Goal: Book appointment/travel/reservation

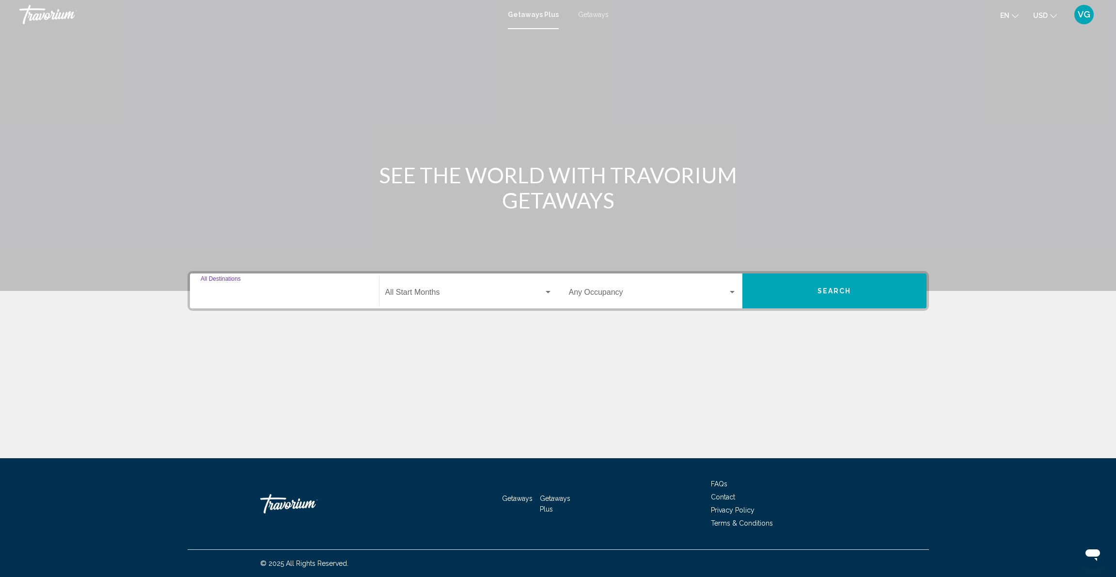
click at [264, 294] on input "Destination All Destinations" at bounding box center [285, 294] width 168 height 9
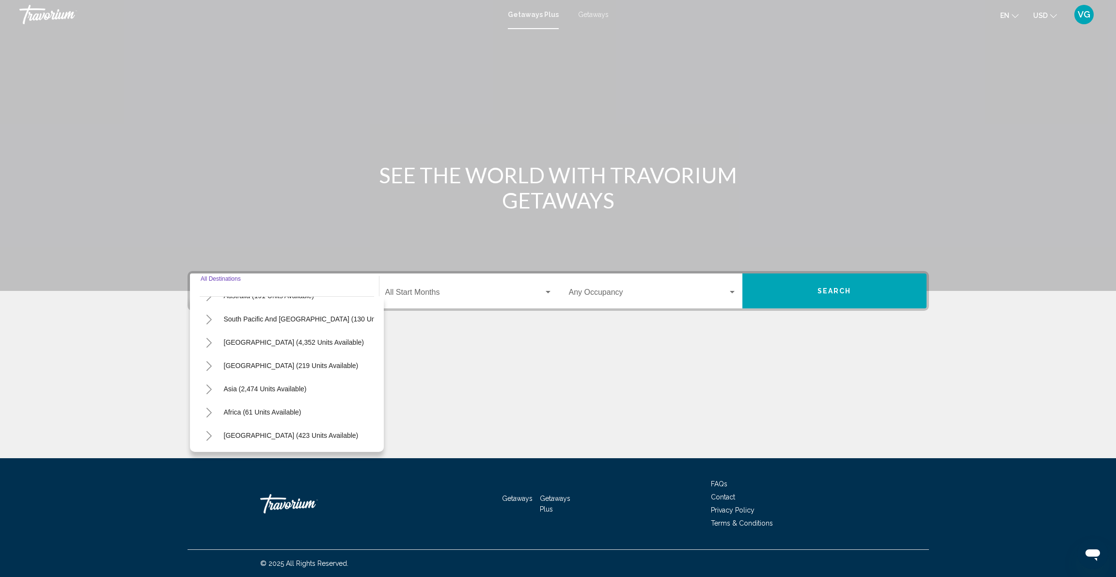
scroll to position [148, 0]
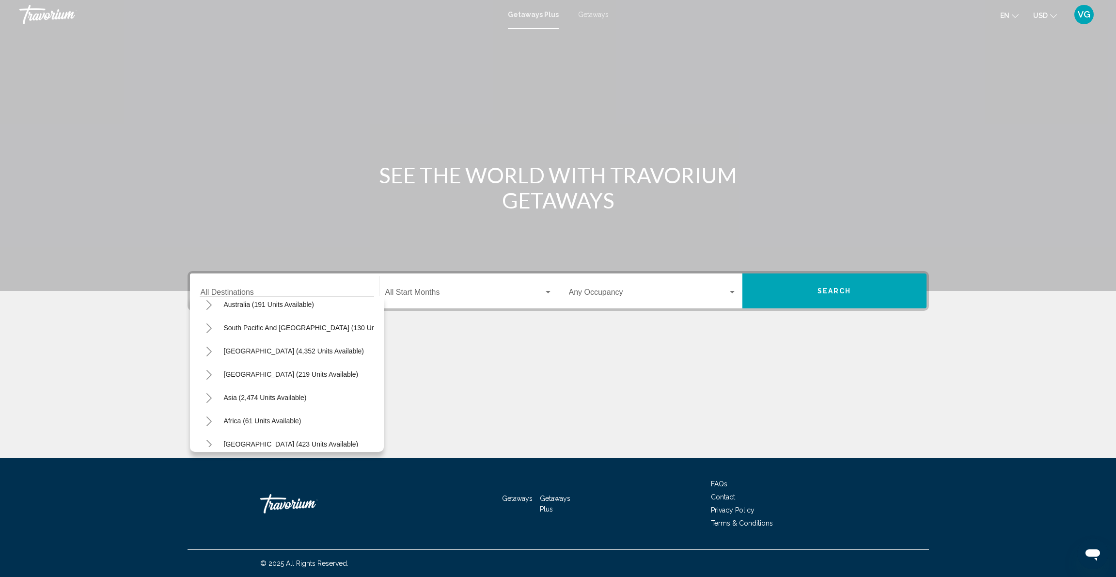
click at [315, 209] on div "SEE THE WORLD WITH TRAVORIUM GETAWAYS" at bounding box center [558, 187] width 780 height 50
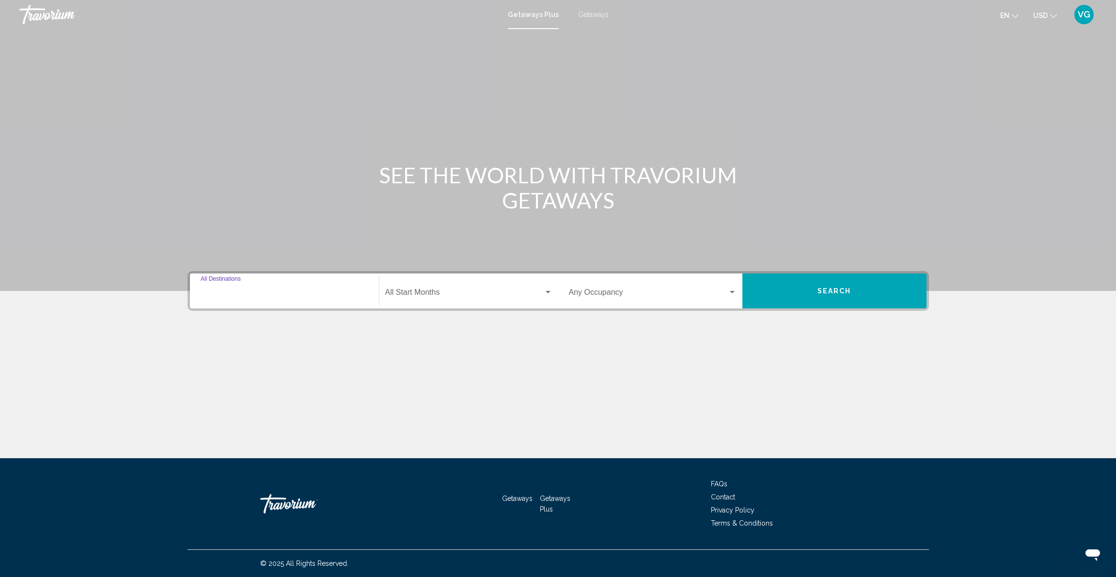
click at [256, 291] on input "Destination All Destinations" at bounding box center [285, 294] width 168 height 9
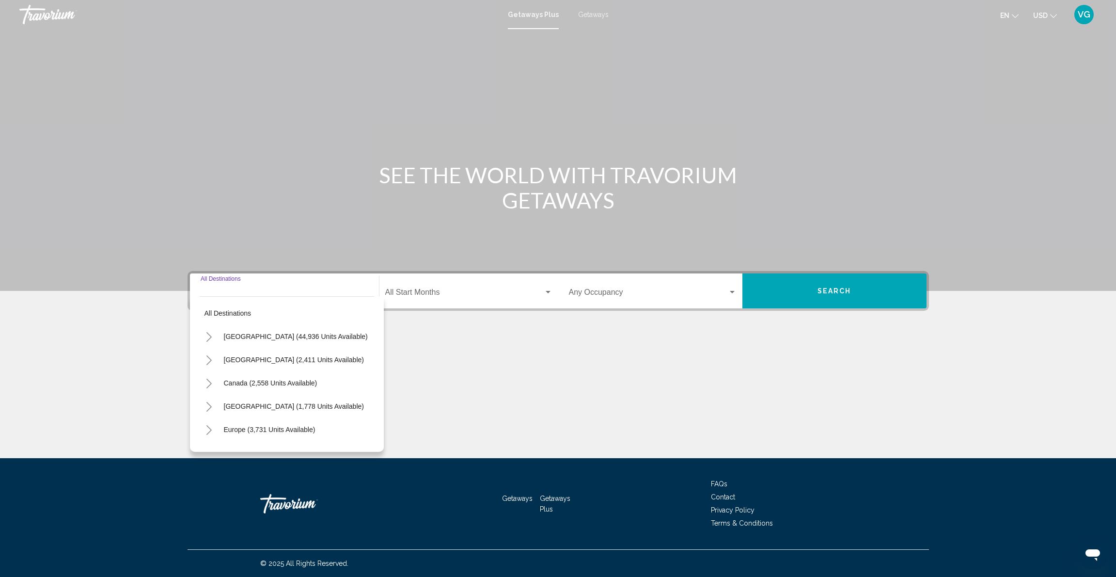
click at [208, 334] on icon "Toggle United States (44,936 units available)" at bounding box center [208, 337] width 5 height 10
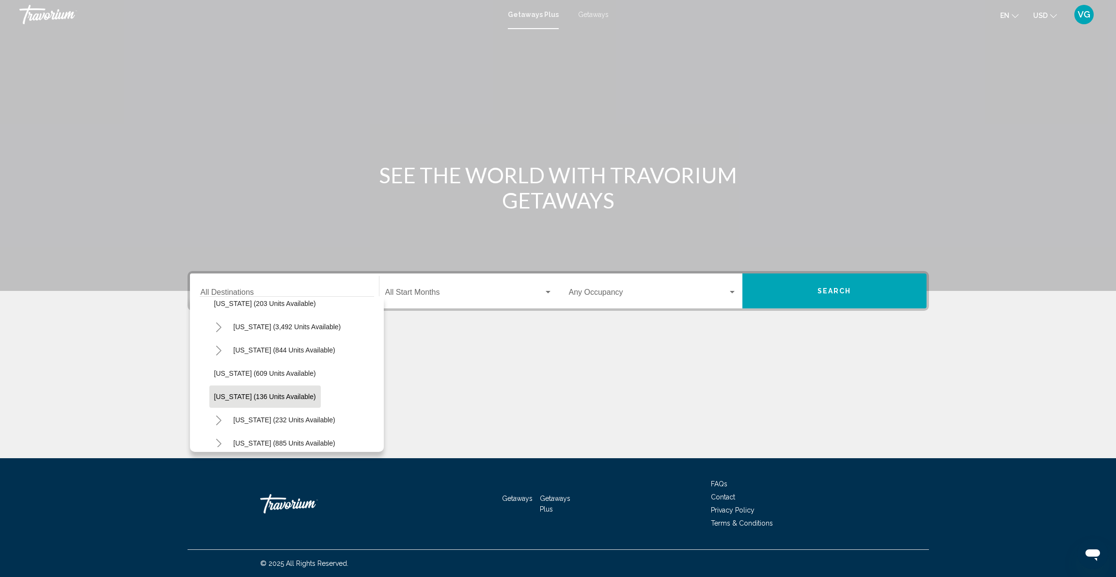
scroll to position [580, 0]
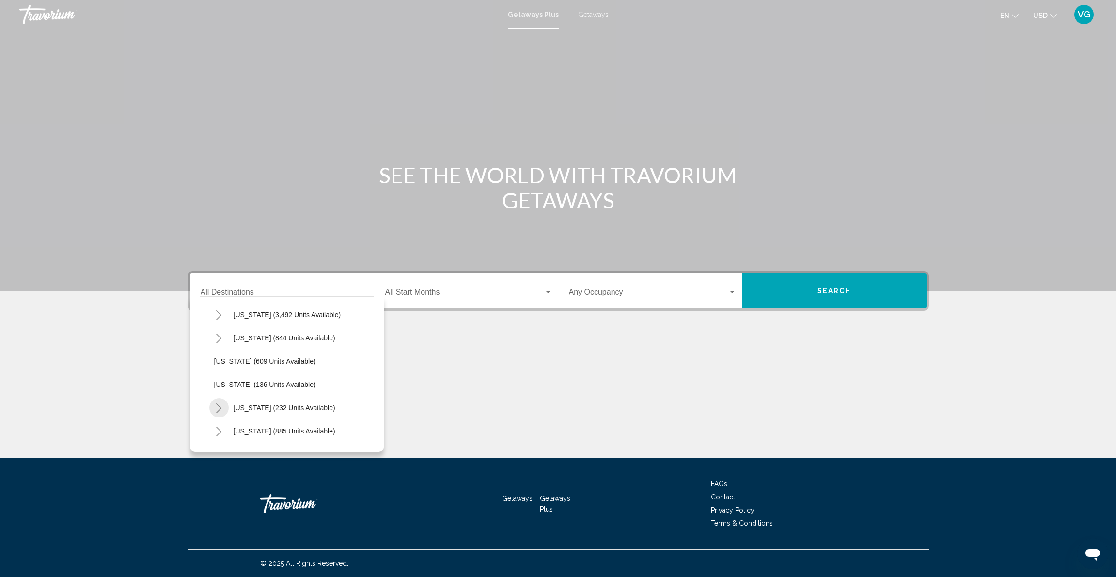
click at [220, 408] on icon "Toggle New York (232 units available)" at bounding box center [218, 408] width 7 height 10
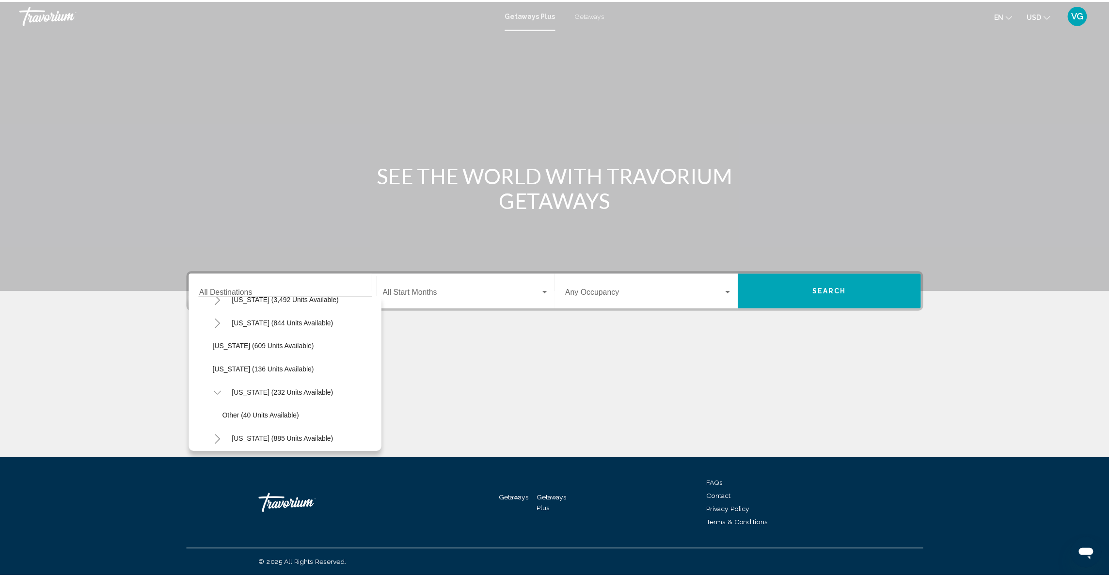
scroll to position [652, 0]
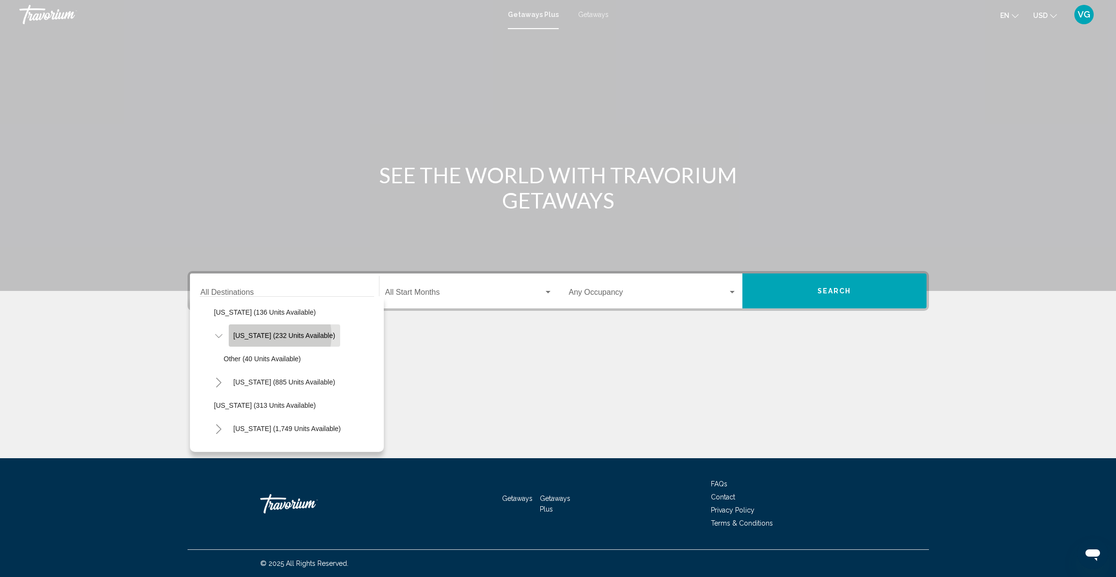
click at [262, 335] on span "[US_STATE] (232 units available)" at bounding box center [285, 335] width 102 height 8
type input "**********"
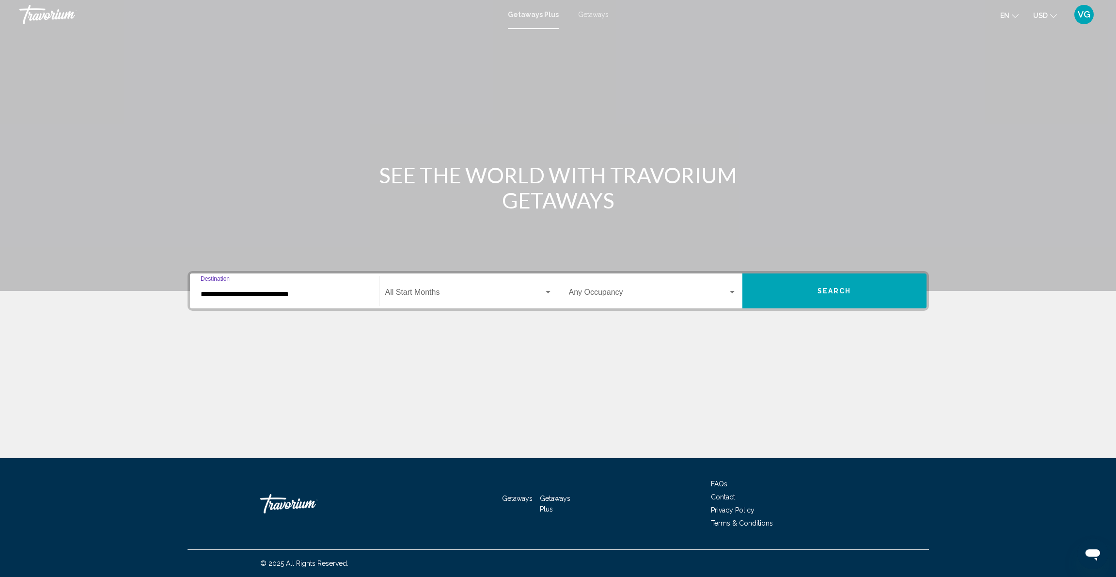
click at [549, 290] on div "Search widget" at bounding box center [548, 292] width 9 height 8
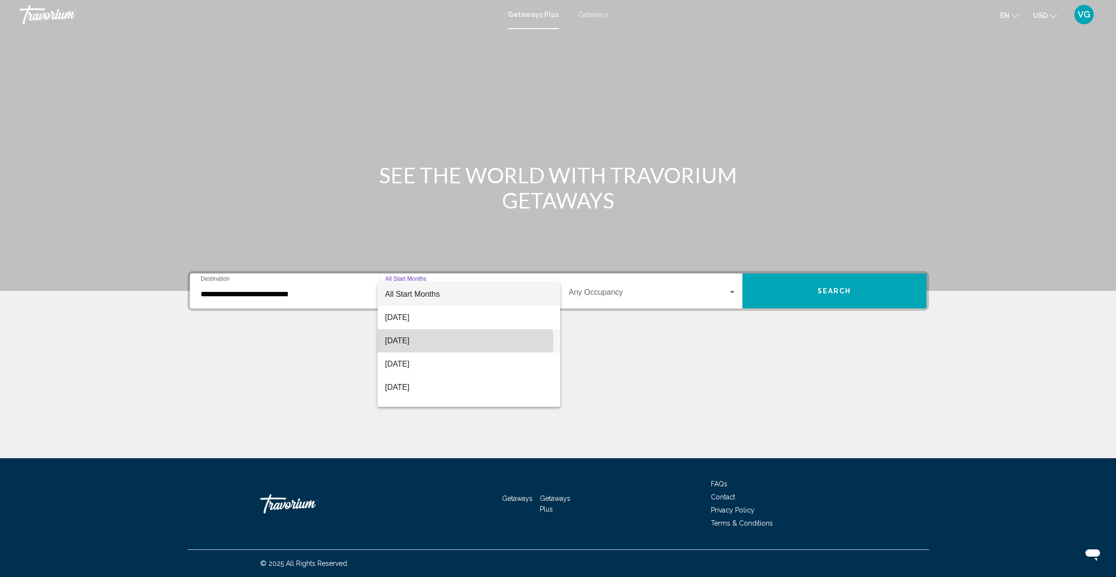
click at [437, 340] on span "[DATE]" at bounding box center [468, 340] width 167 height 23
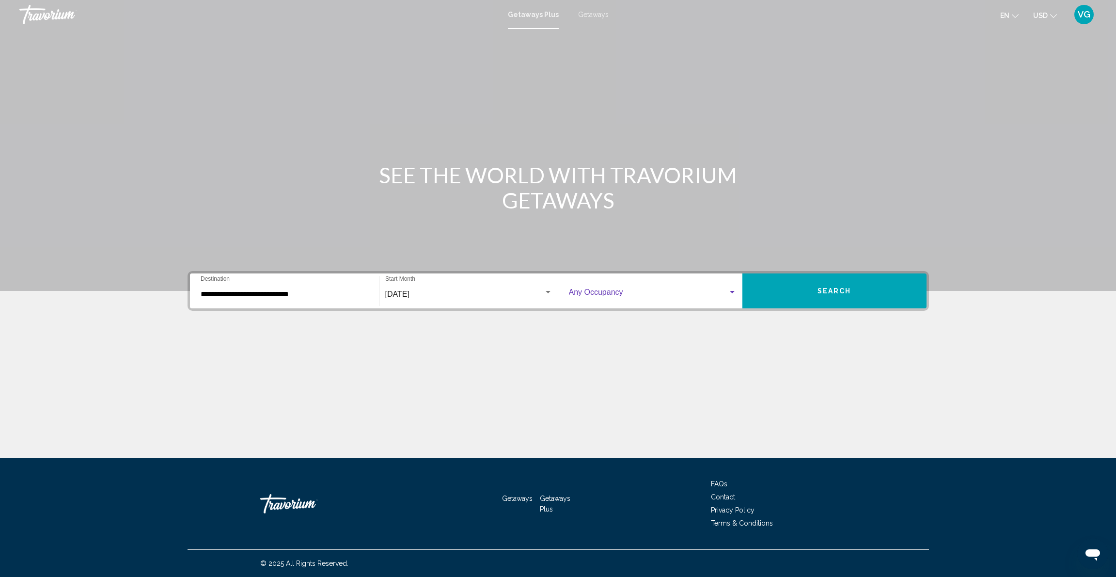
click at [734, 289] on div "Search widget" at bounding box center [732, 292] width 9 height 8
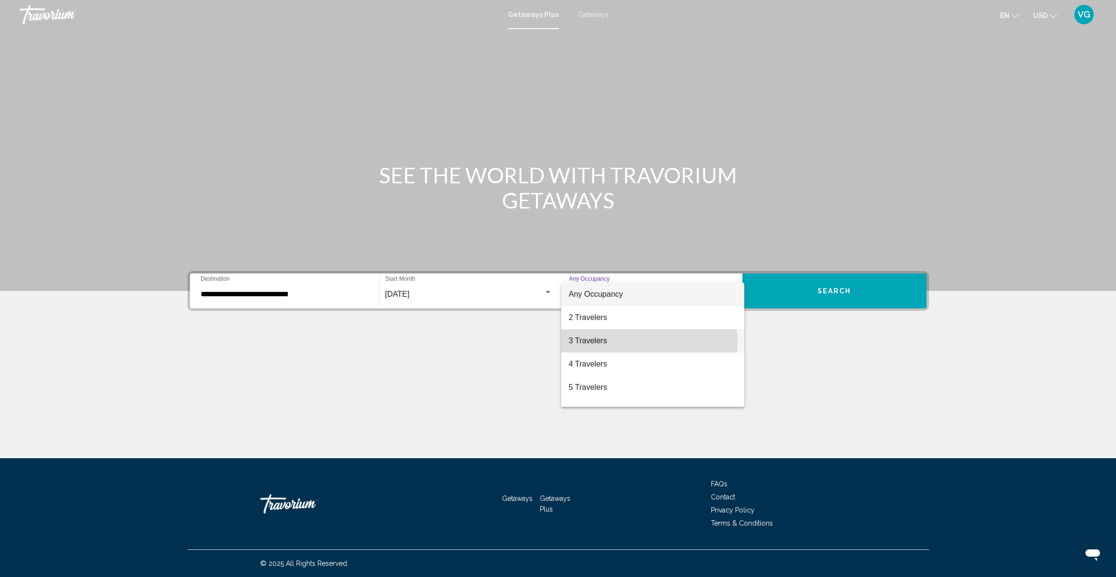
click at [600, 341] on span "3 Travelers" at bounding box center [653, 340] width 168 height 23
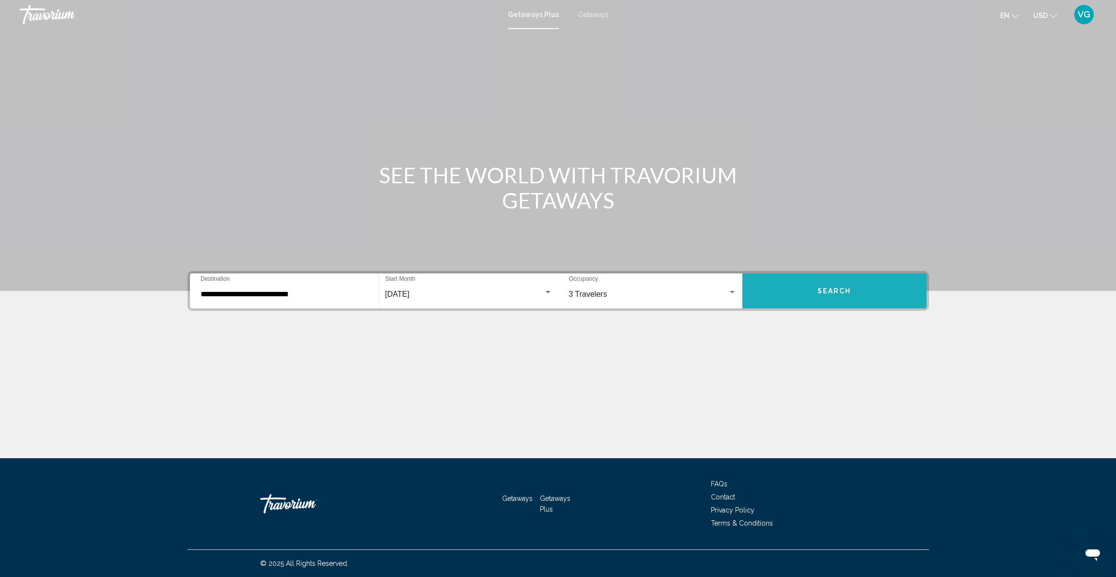
click at [831, 289] on span "Search" at bounding box center [834, 291] width 34 height 8
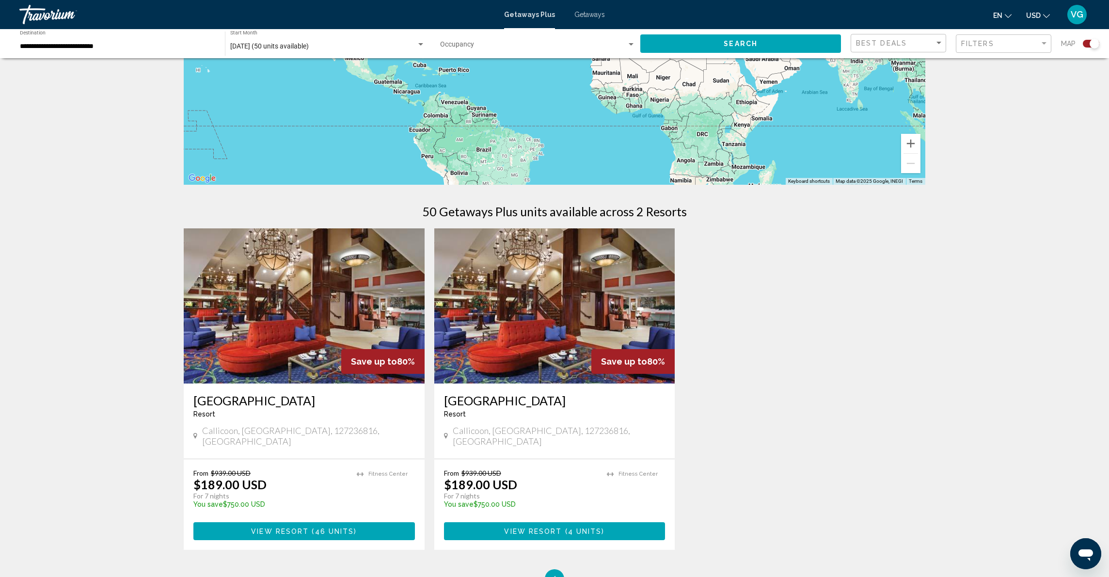
scroll to position [130, 0]
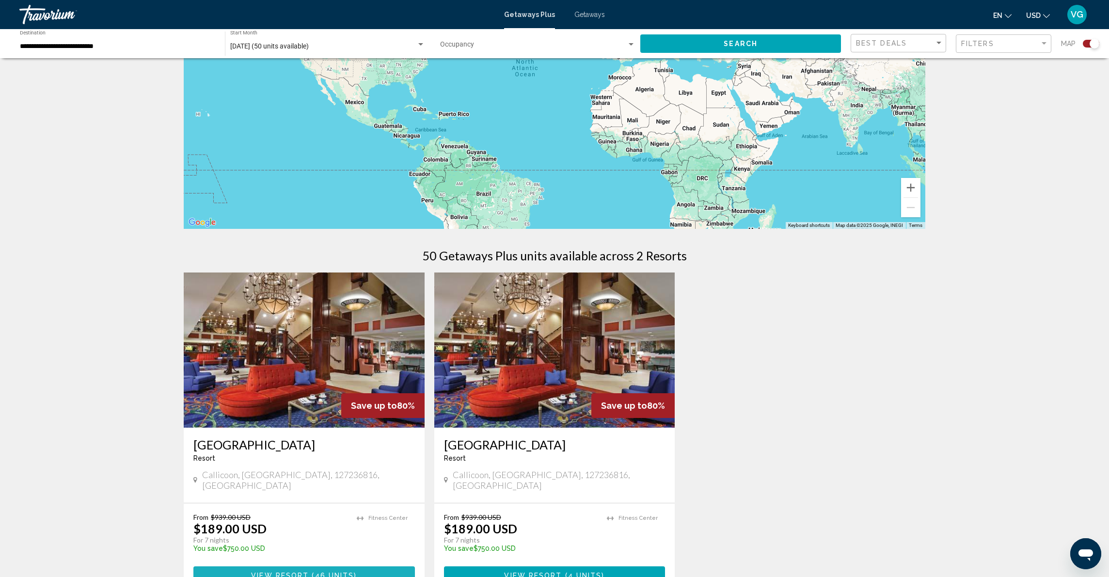
click at [296, 571] on span "View Resort" at bounding box center [280, 575] width 58 height 8
